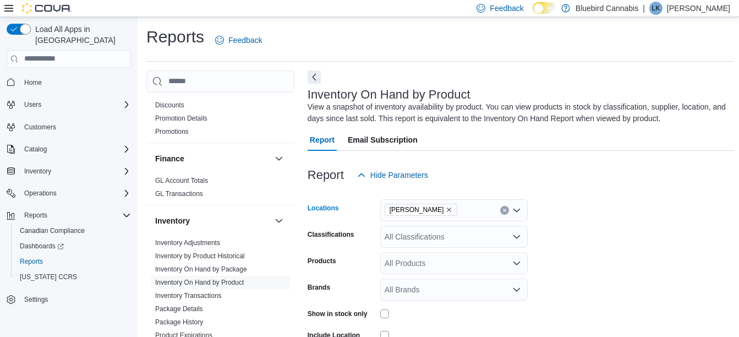
click at [446, 210] on icon "Remove Almonte from selection in this group" at bounding box center [449, 209] width 7 height 7
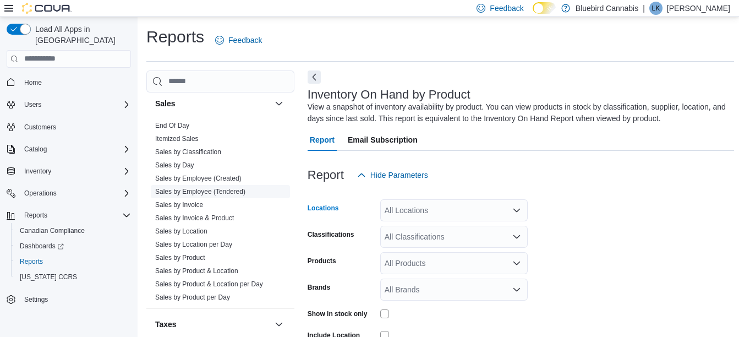
scroll to position [759, 0]
click at [221, 174] on link "Sales by Employee (Created)" at bounding box center [198, 178] width 86 height 8
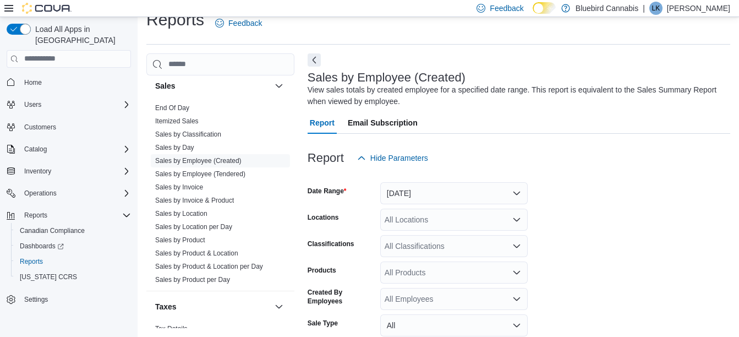
scroll to position [37, 0]
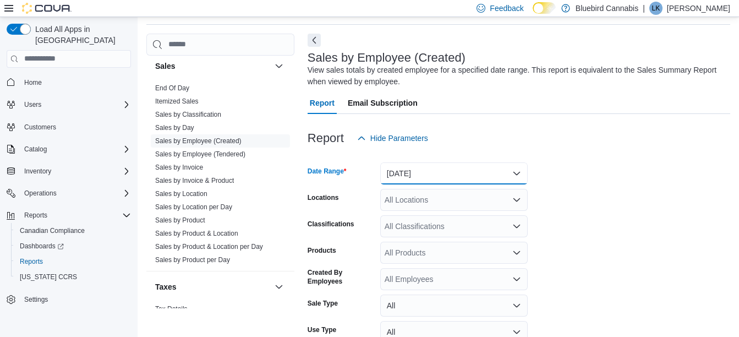
click at [455, 167] on button "[DATE]" at bounding box center [454, 173] width 148 height 22
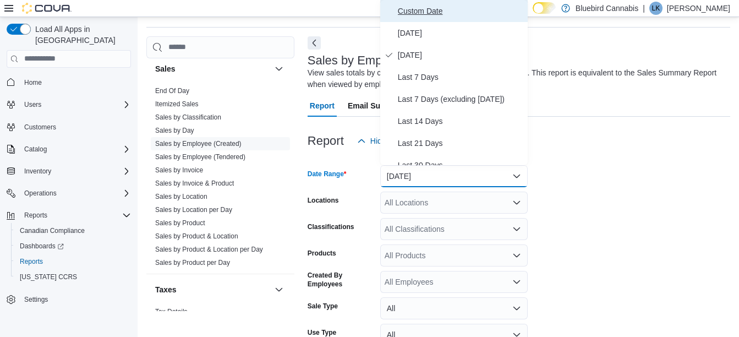
click at [429, 3] on button "Custom Date" at bounding box center [454, 11] width 148 height 22
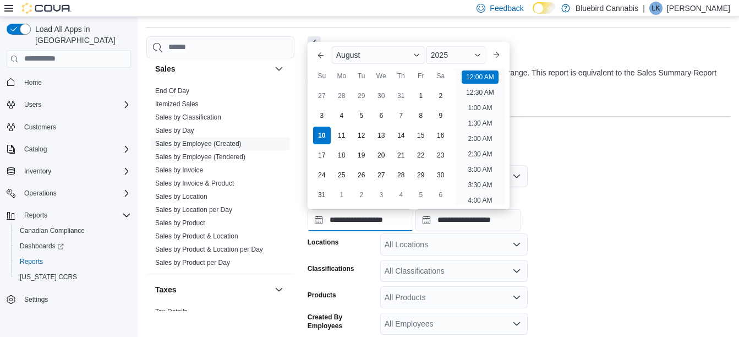
click at [353, 217] on input "**********" at bounding box center [361, 220] width 106 height 22
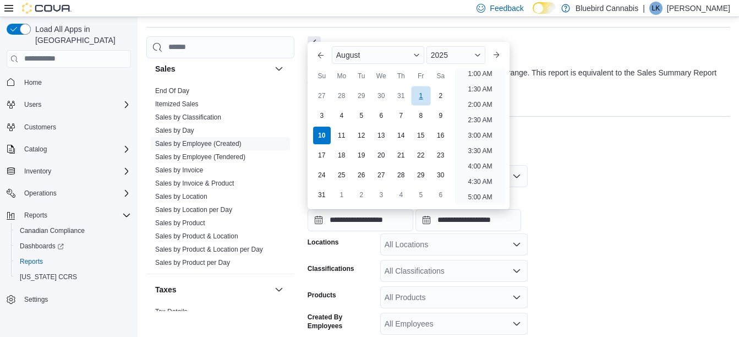
click at [422, 88] on div "1" at bounding box center [420, 95] width 19 height 19
type input "**********"
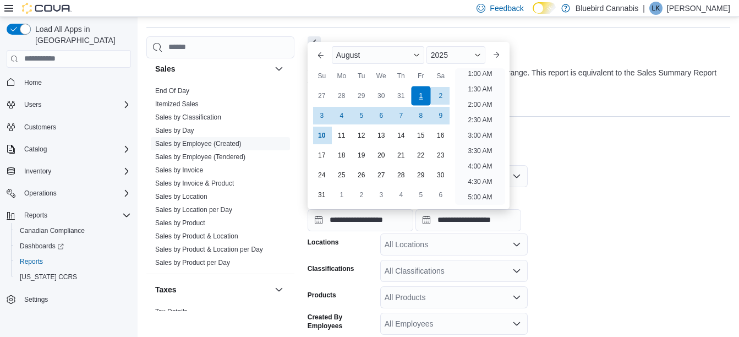
scroll to position [2, 0]
click at [612, 187] on div at bounding box center [519, 188] width 423 height 2
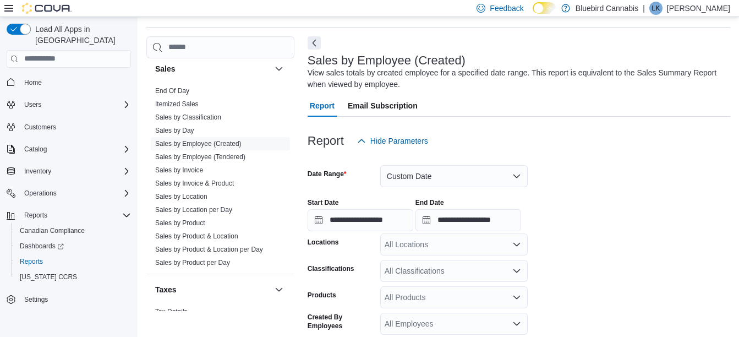
scroll to position [164, 0]
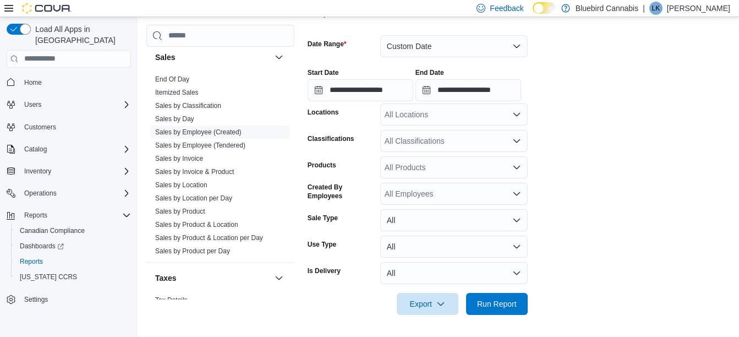
click at [432, 112] on div "All Locations" at bounding box center [454, 114] width 148 height 22
type input "***"
click at [442, 129] on div "[PERSON_NAME]" at bounding box center [454, 133] width 134 height 11
click at [583, 144] on form "**********" at bounding box center [519, 168] width 423 height 293
click at [500, 306] on span "Run Report" at bounding box center [497, 303] width 40 height 11
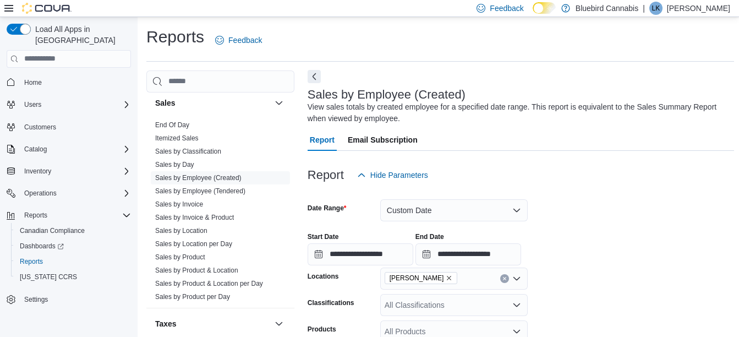
click at [316, 75] on button "Next" at bounding box center [314, 76] width 13 height 13
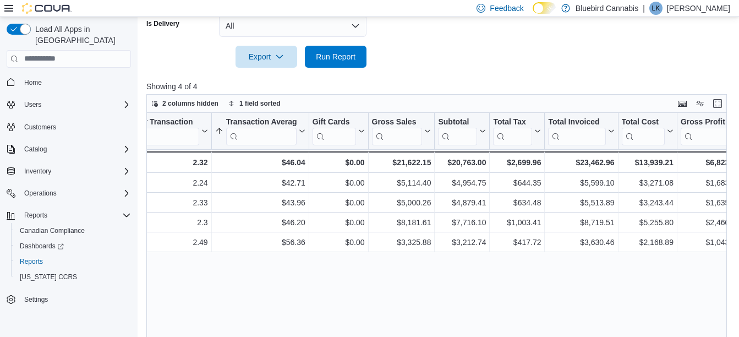
scroll to position [0, 416]
click at [452, 163] on div "$20,763.00" at bounding box center [462, 162] width 48 height 13
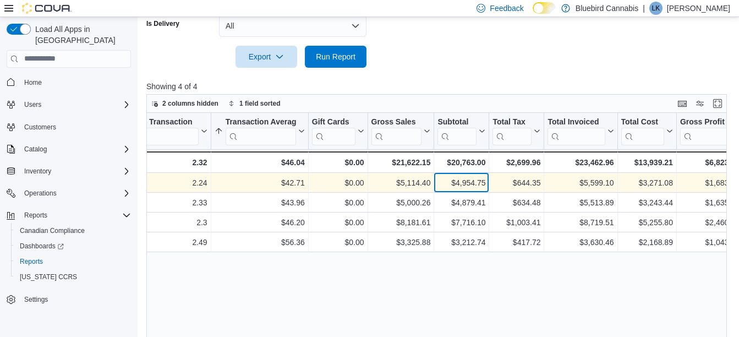
click at [479, 183] on div "$4,954.75" at bounding box center [462, 182] width 48 height 13
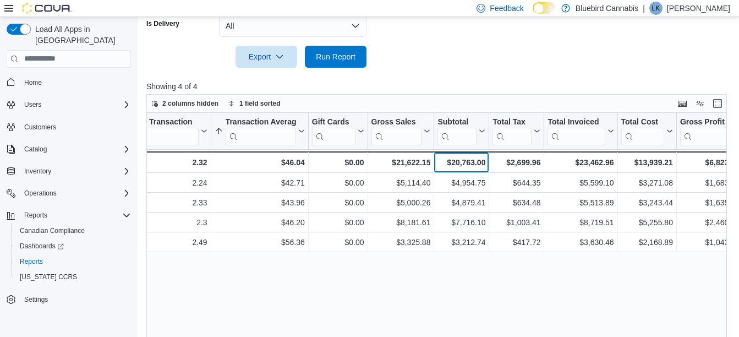
click at [463, 162] on div "$20,763.00" at bounding box center [462, 162] width 48 height 13
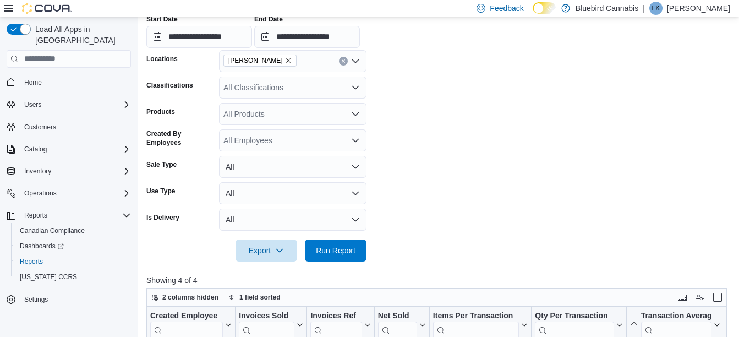
scroll to position [184, 0]
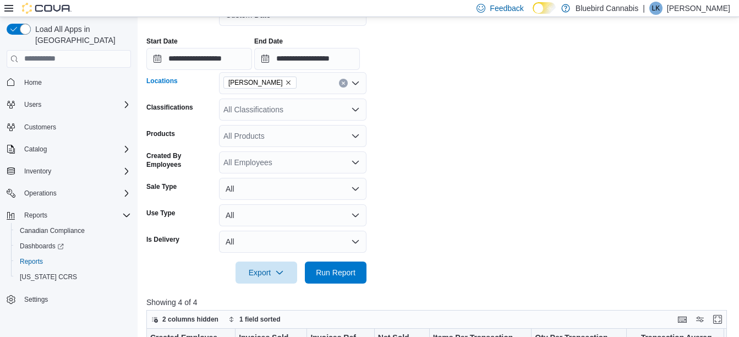
click at [285, 84] on icon "Remove Almonte from selection in this group" at bounding box center [288, 82] width 7 height 7
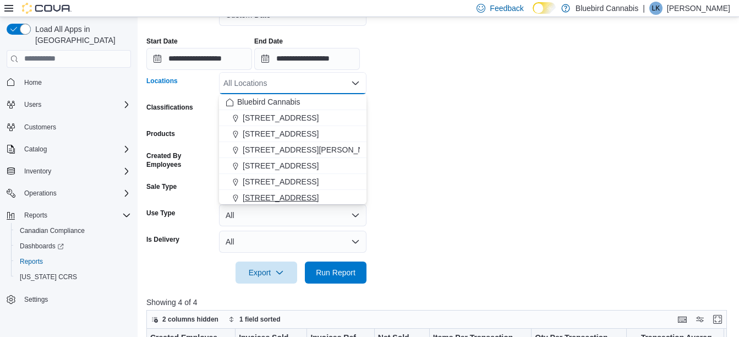
click at [286, 199] on span "[STREET_ADDRESS]" at bounding box center [281, 197] width 76 height 11
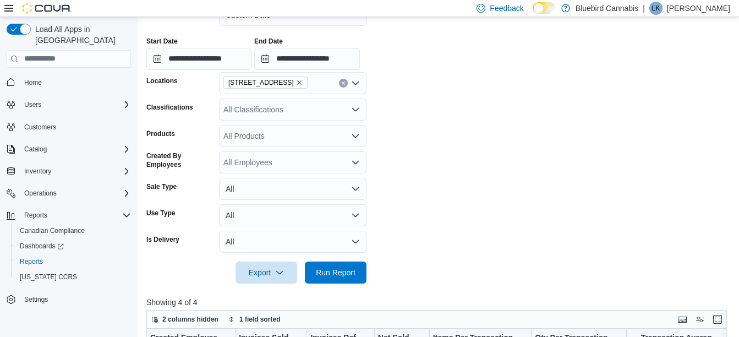
click at [414, 167] on form "**********" at bounding box center [439, 137] width 586 height 293
click at [343, 271] on span "Run Report" at bounding box center [336, 271] width 40 height 11
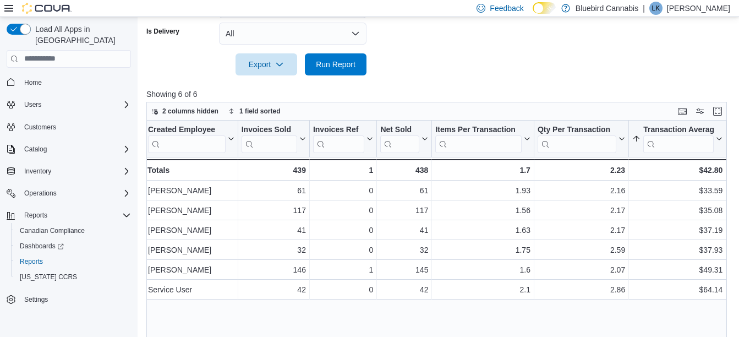
scroll to position [0, 3]
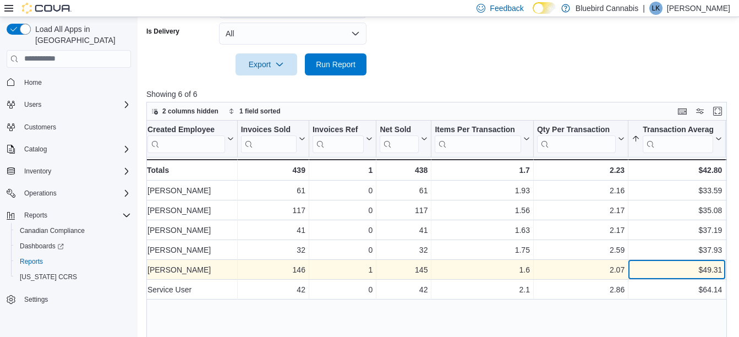
click at [717, 273] on div "$49.31" at bounding box center [677, 269] width 90 height 13
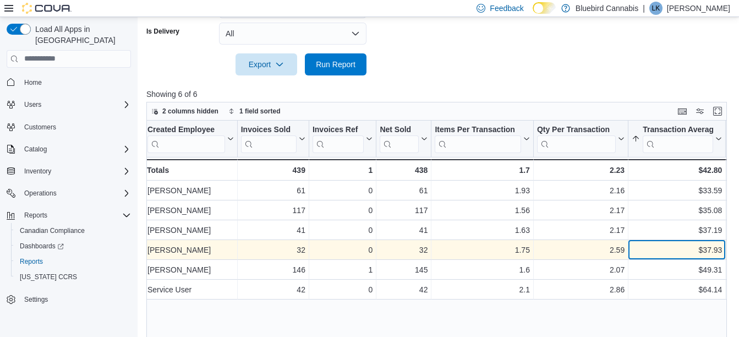
drag, startPoint x: 717, startPoint y: 273, endPoint x: 659, endPoint y: 246, distance: 64.5
click at [659, 246] on div "$37.93" at bounding box center [677, 249] width 90 height 13
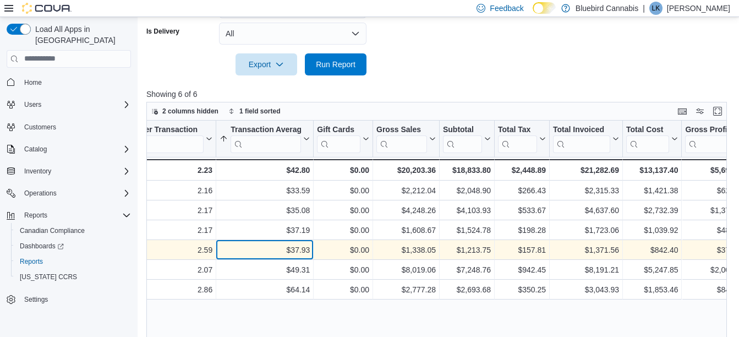
scroll to position [0, 416]
